Goal: Information Seeking & Learning: Learn about a topic

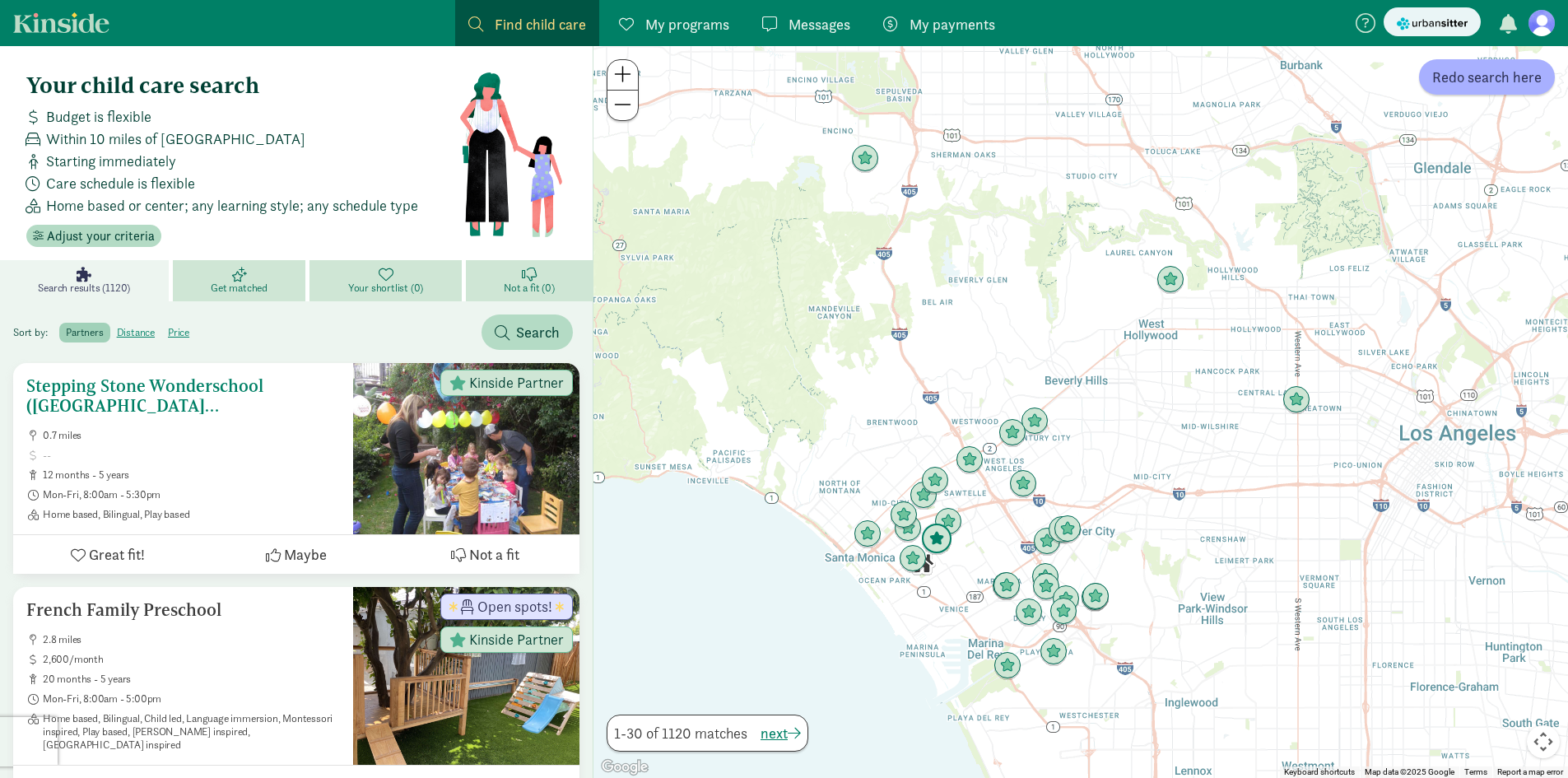
click at [243, 384] on h5 "Stepping Stone Wonderschool (Santa Monica)" at bounding box center [183, 396] width 314 height 40
